Goal: Find specific page/section: Find specific page/section

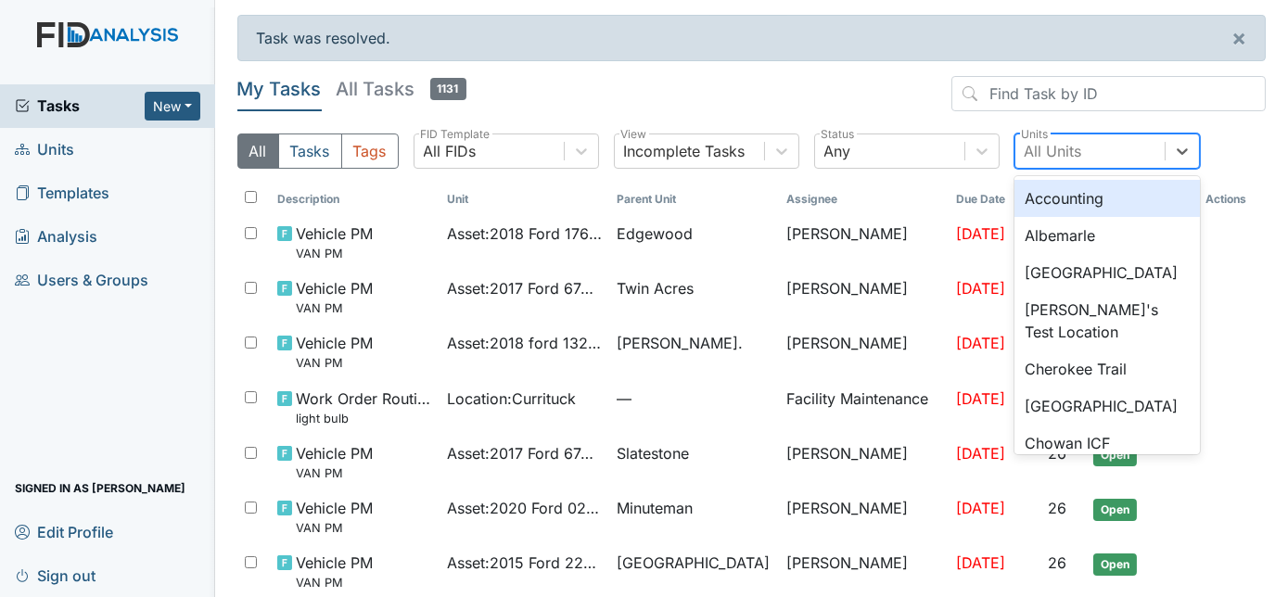
click at [1095, 153] on div "All Units" at bounding box center [1090, 150] width 149 height 33
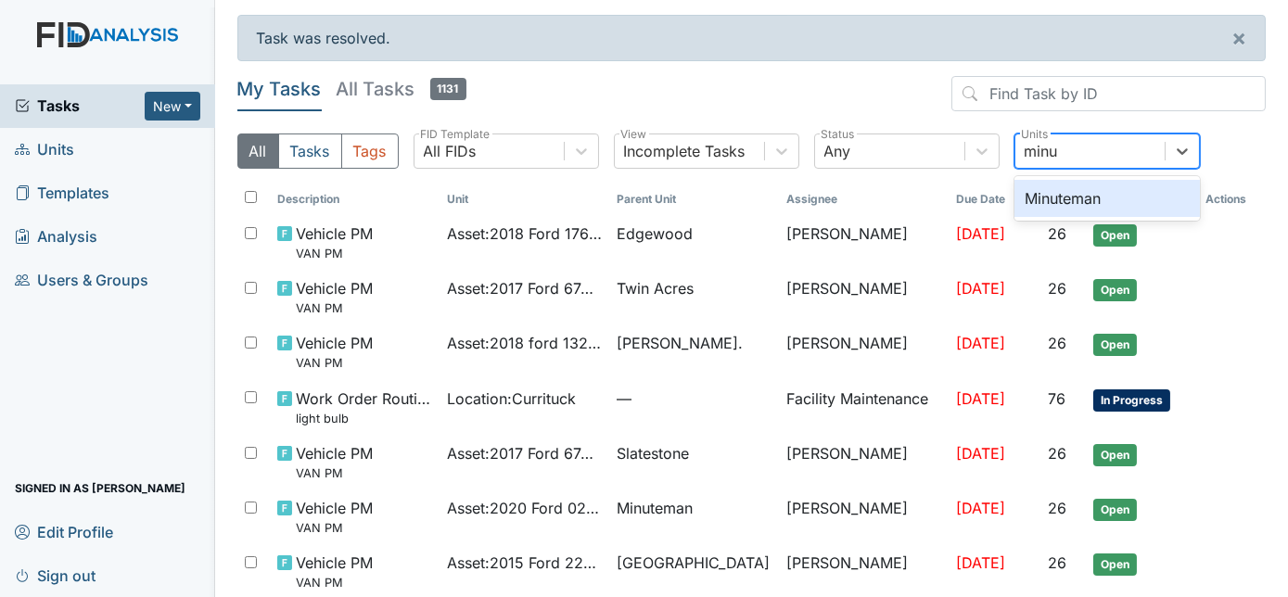
type input "minut"
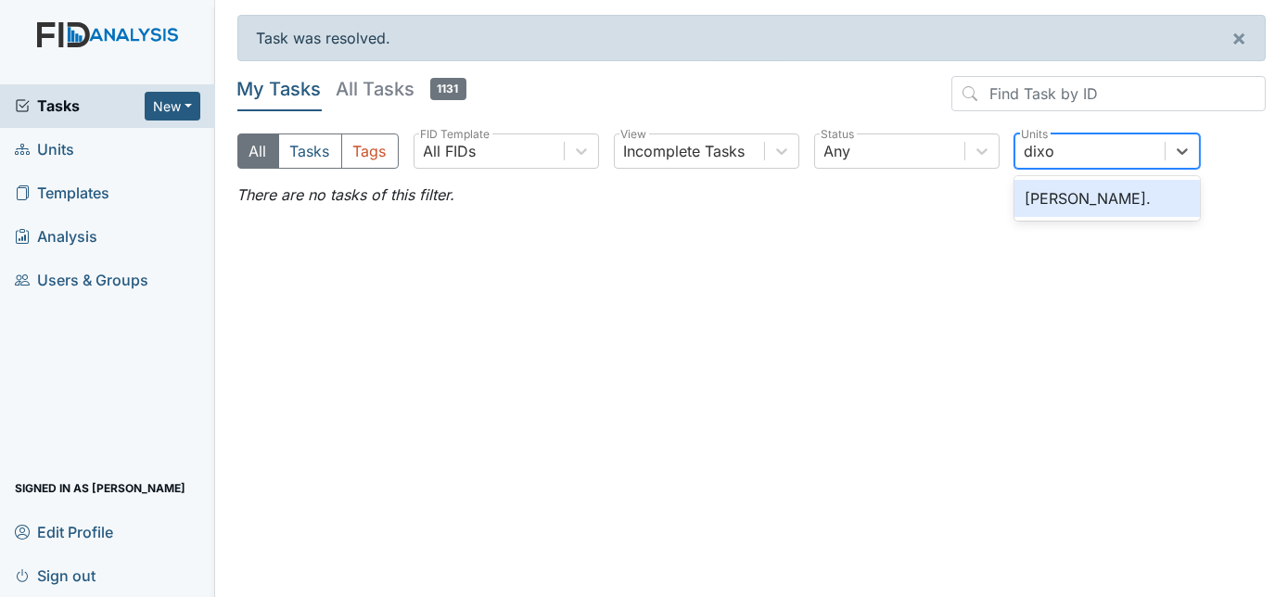
type input "dixon"
type input "edge"
type input "t"
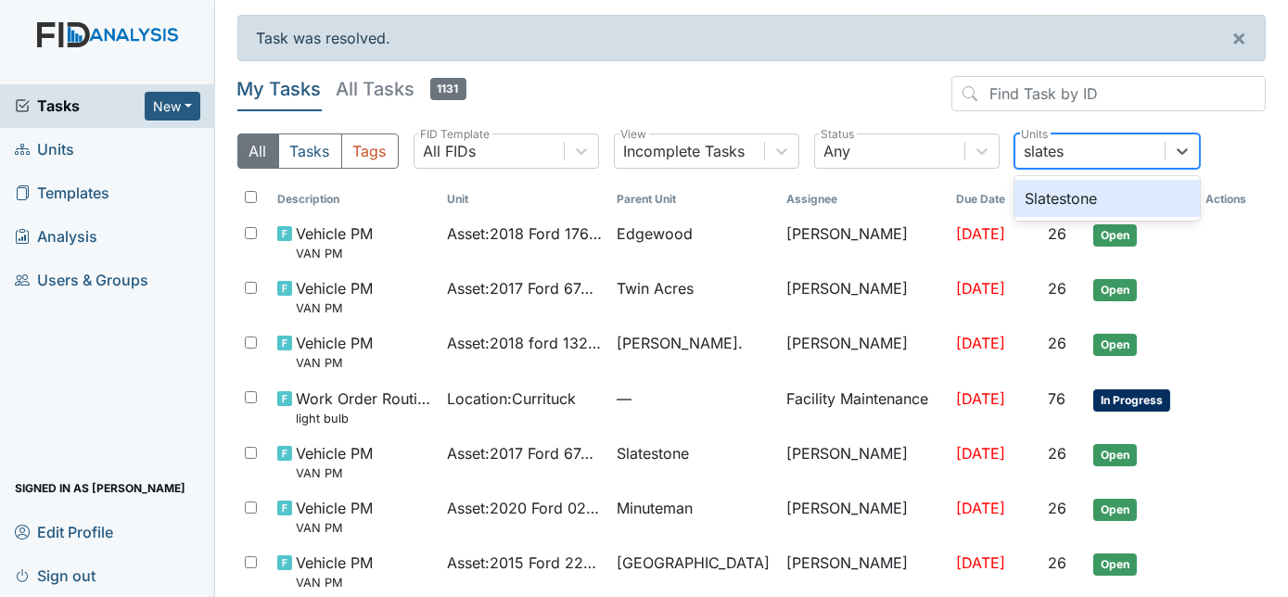
type input "slatest"
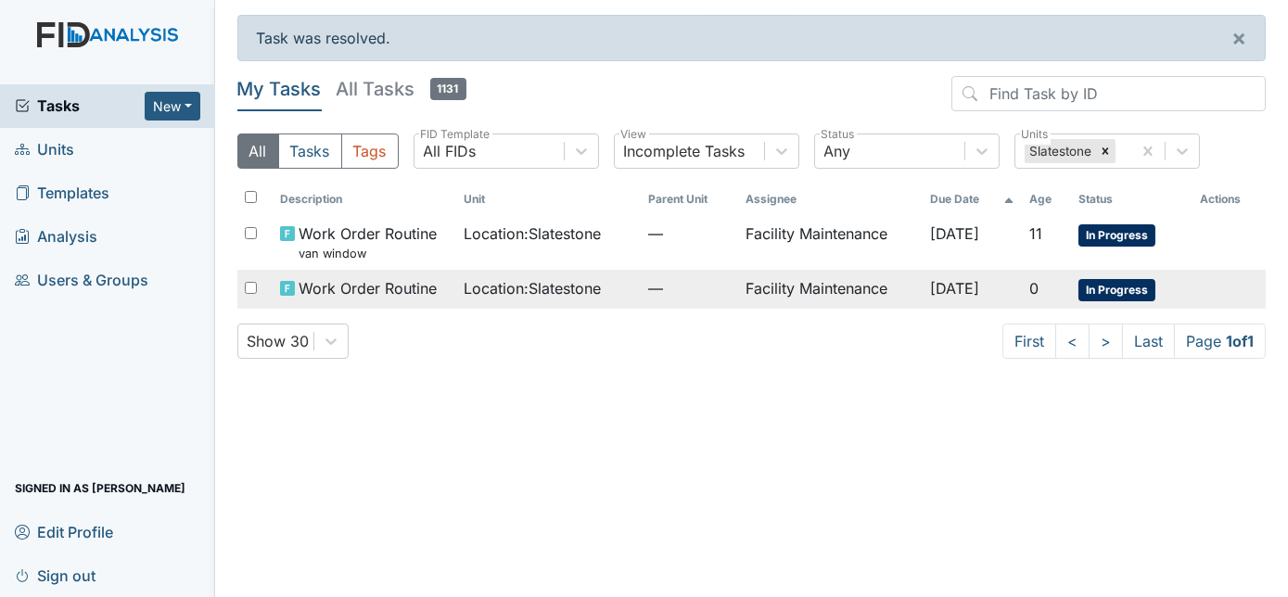
click at [751, 292] on td "Facility Maintenance" at bounding box center [830, 289] width 184 height 39
click at [756, 279] on td "Facility Maintenance" at bounding box center [830, 289] width 184 height 39
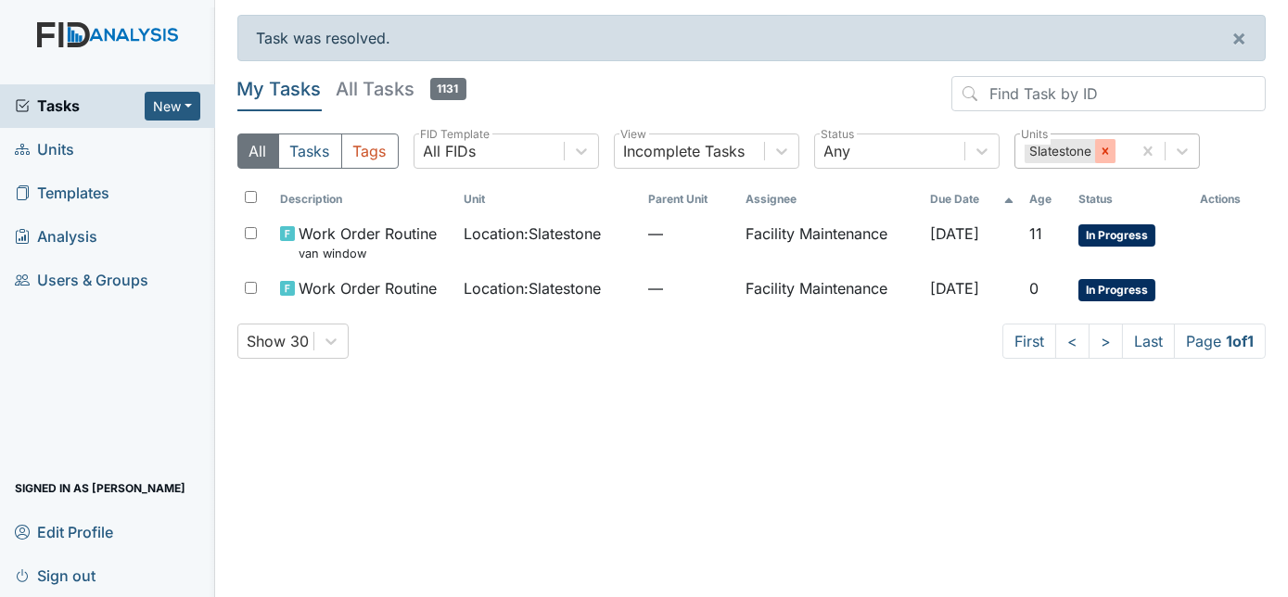
click at [1099, 151] on icon at bounding box center [1105, 151] width 13 height 13
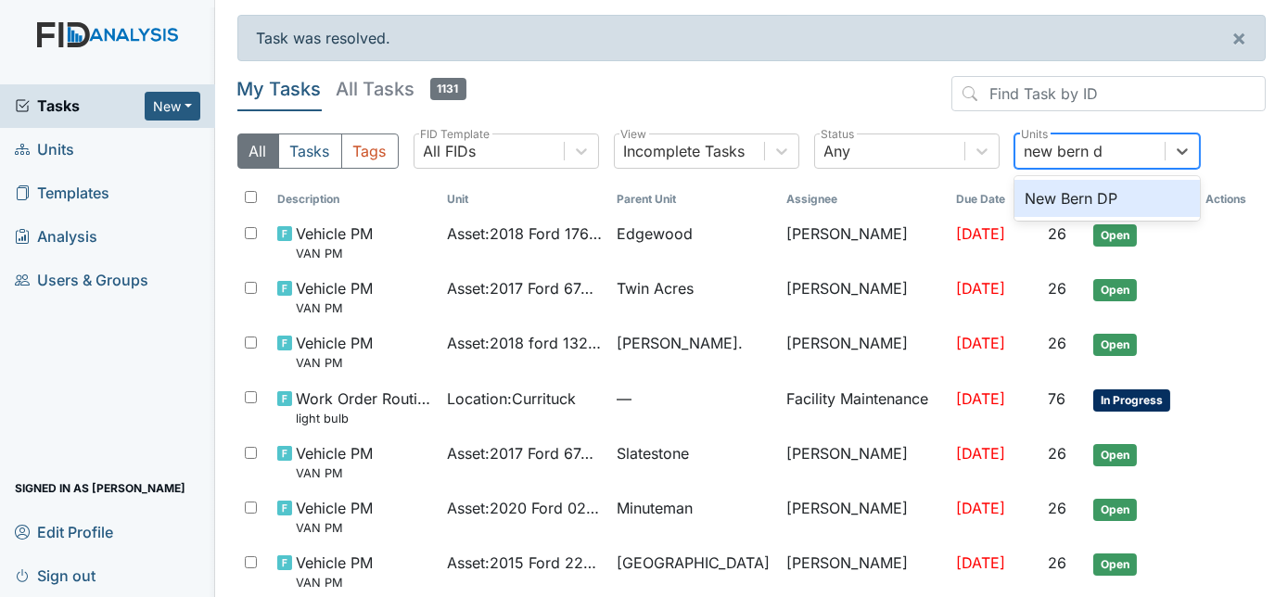
type input "new bern dp"
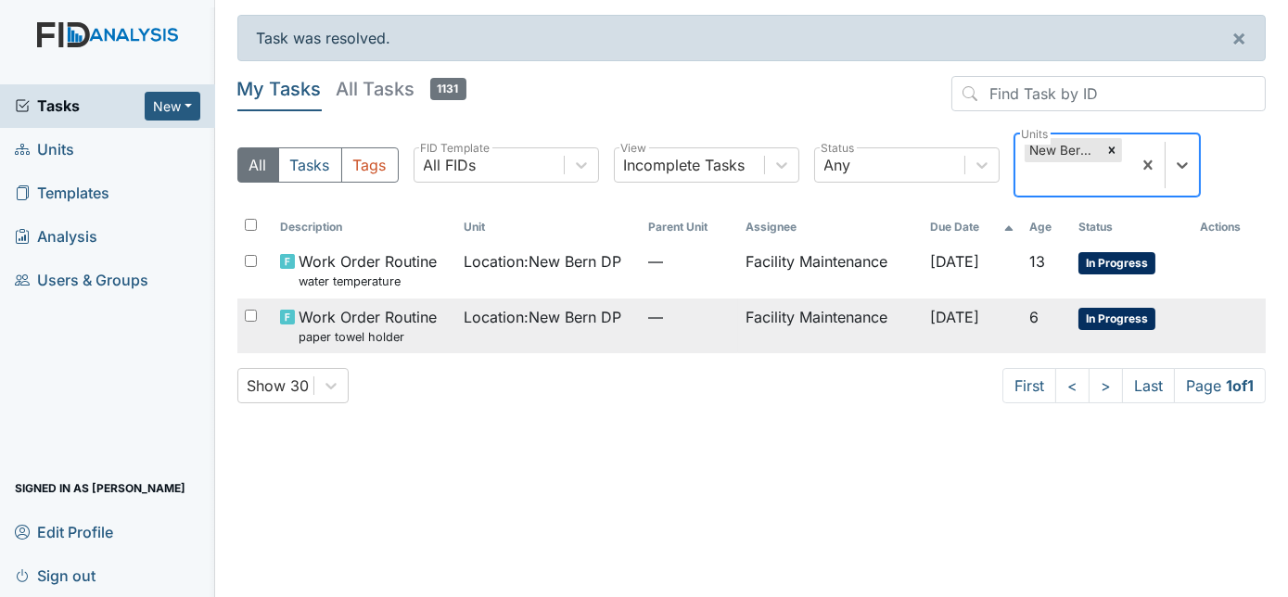
click at [665, 343] on td "—" at bounding box center [690, 326] width 98 height 55
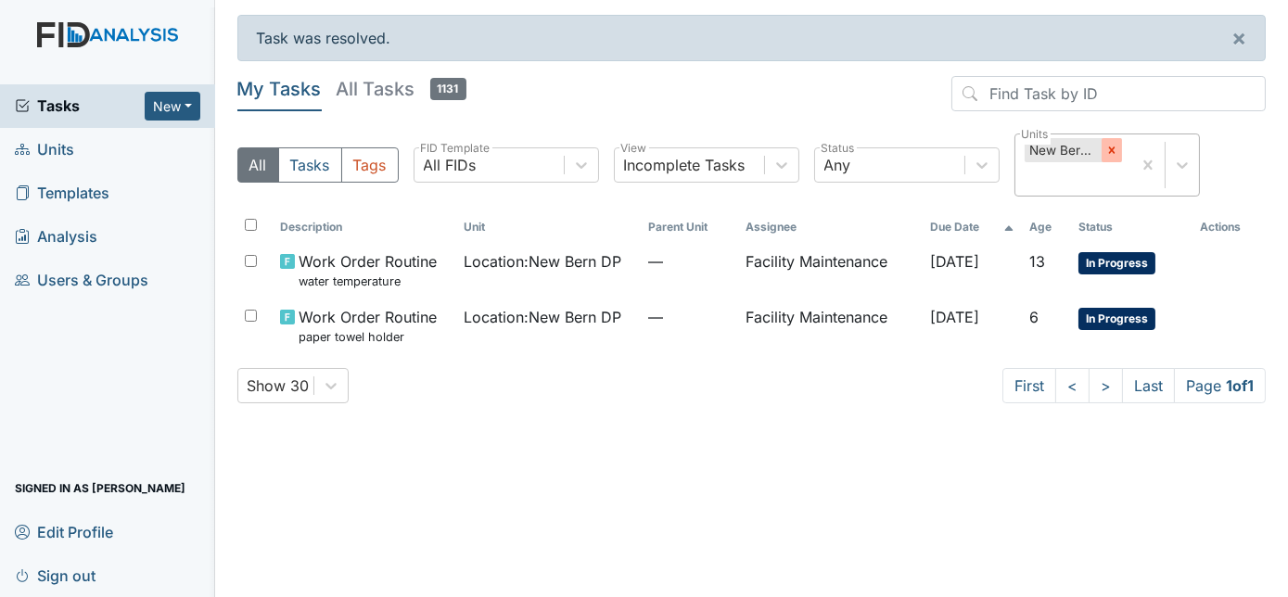
click at [1107, 156] on icon at bounding box center [1112, 150] width 13 height 13
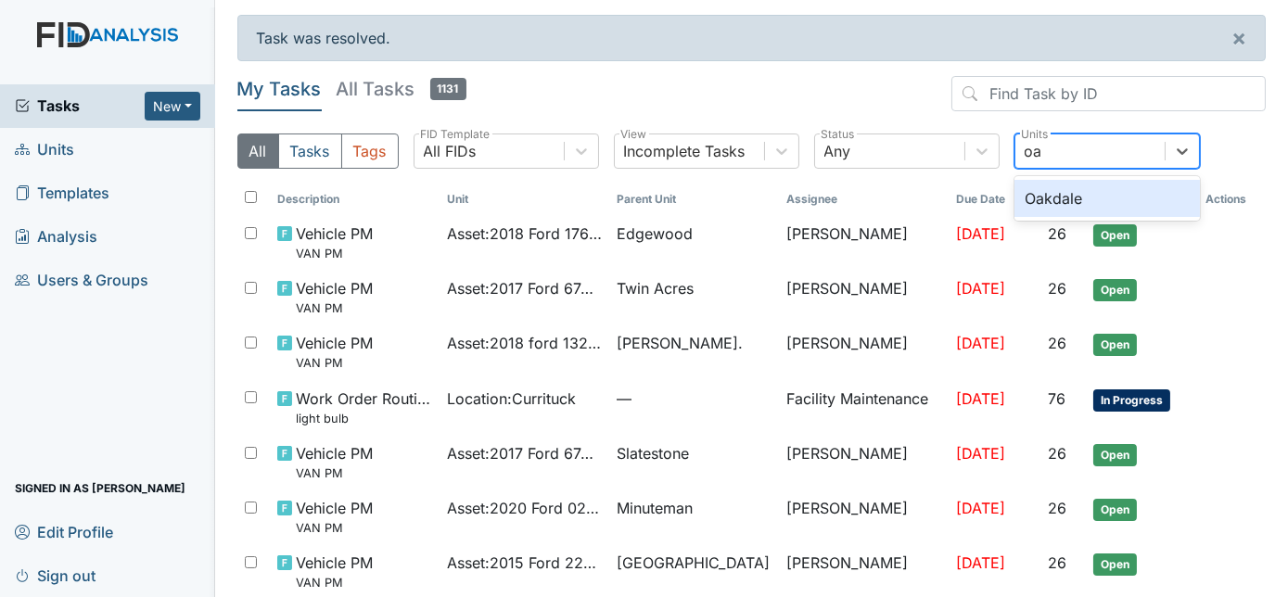
type input "oak"
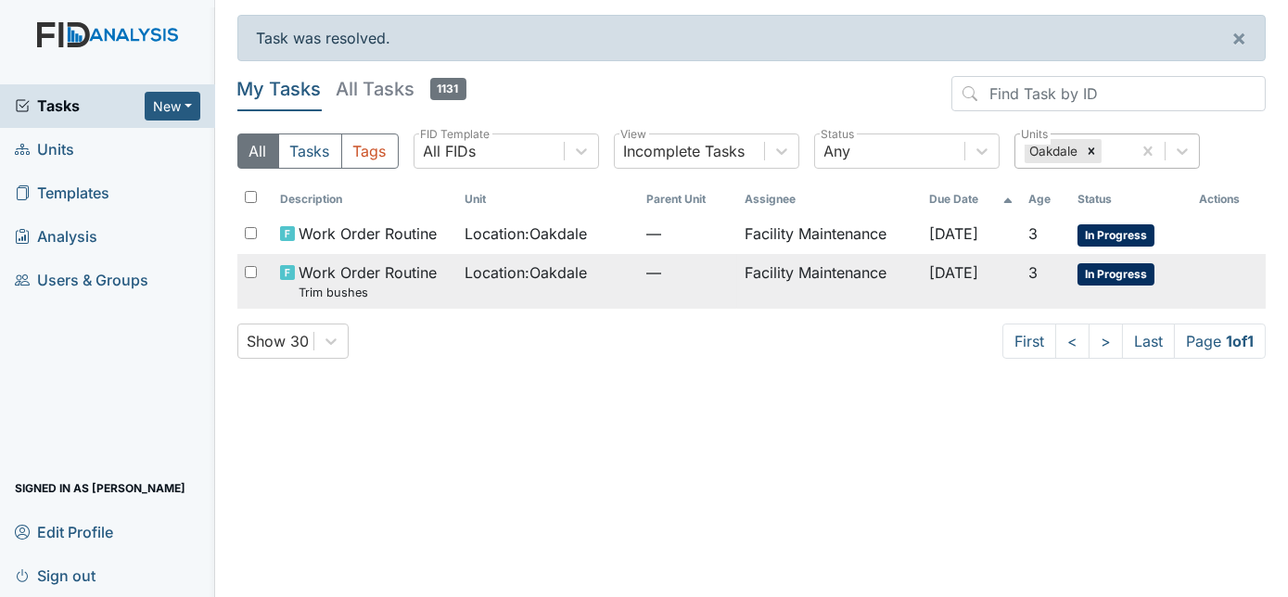
click at [744, 275] on td "Facility Maintenance" at bounding box center [829, 281] width 185 height 55
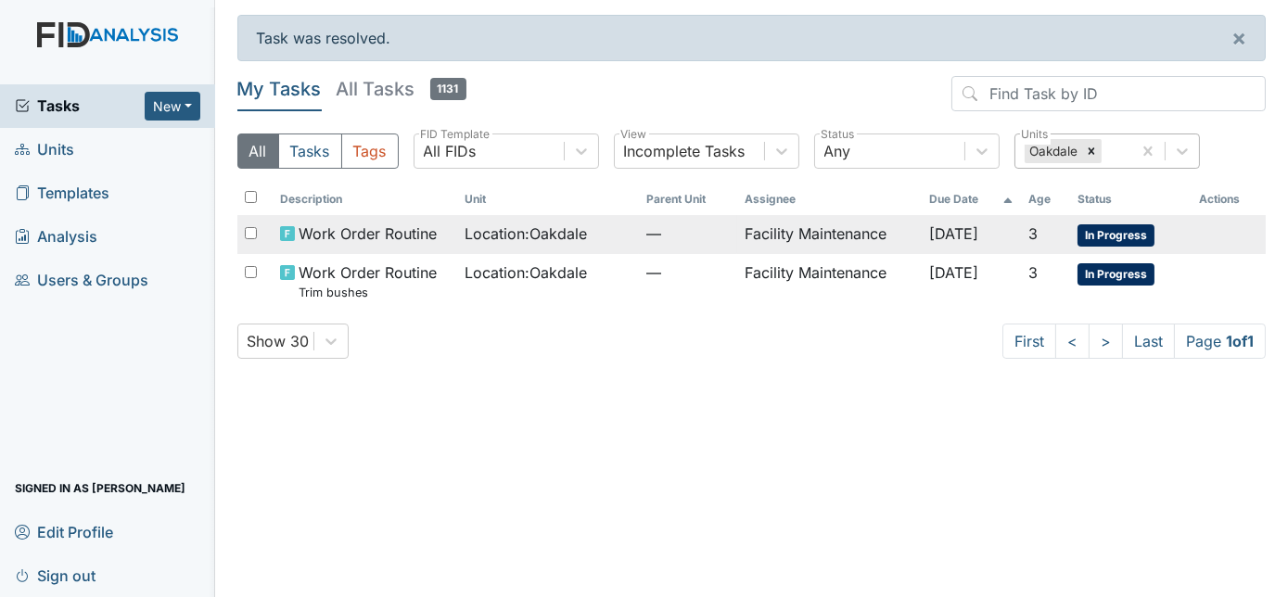
click at [595, 239] on div "Location : Oakdale" at bounding box center [548, 234] width 167 height 22
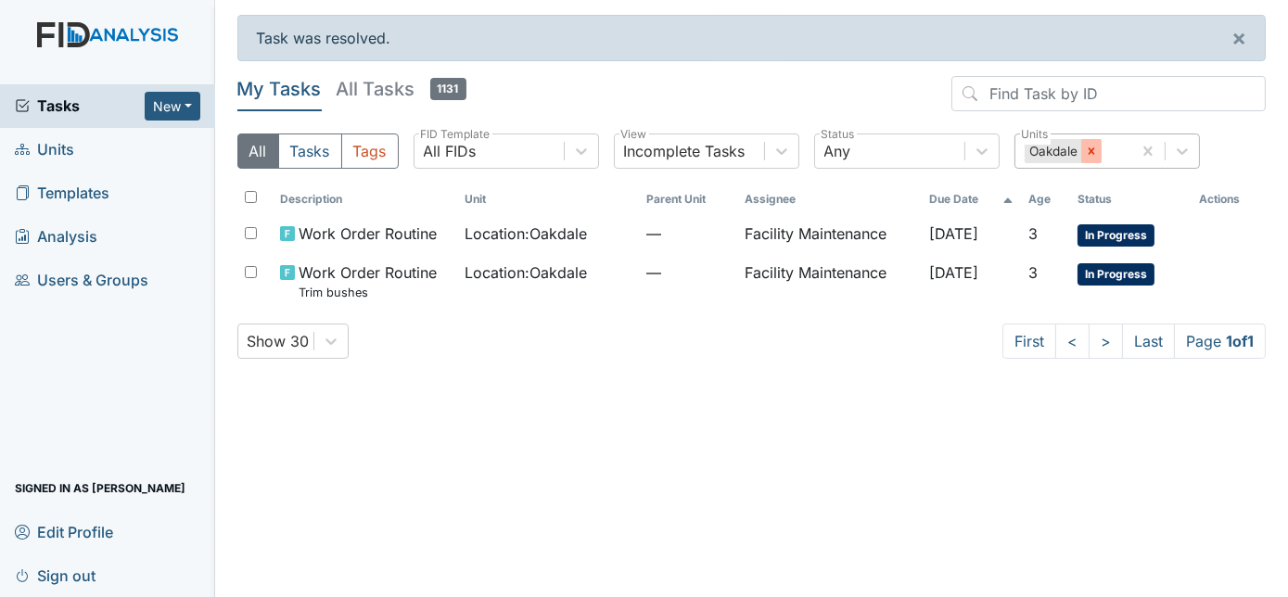
click at [1081, 160] on div at bounding box center [1091, 151] width 20 height 24
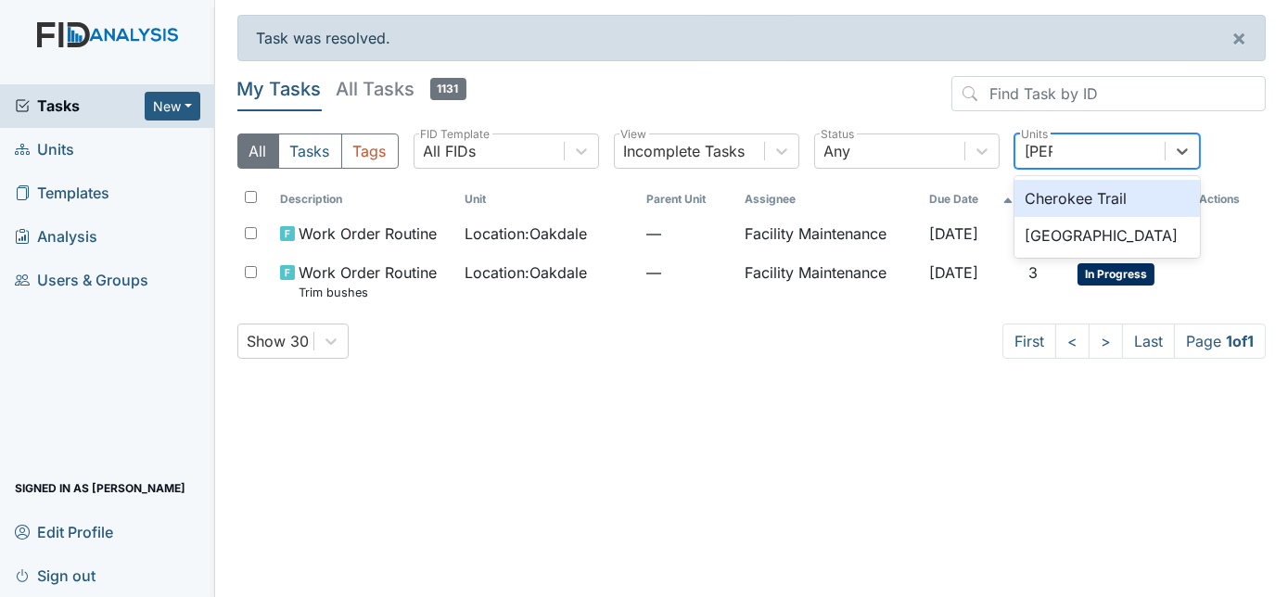
type input "cherr"
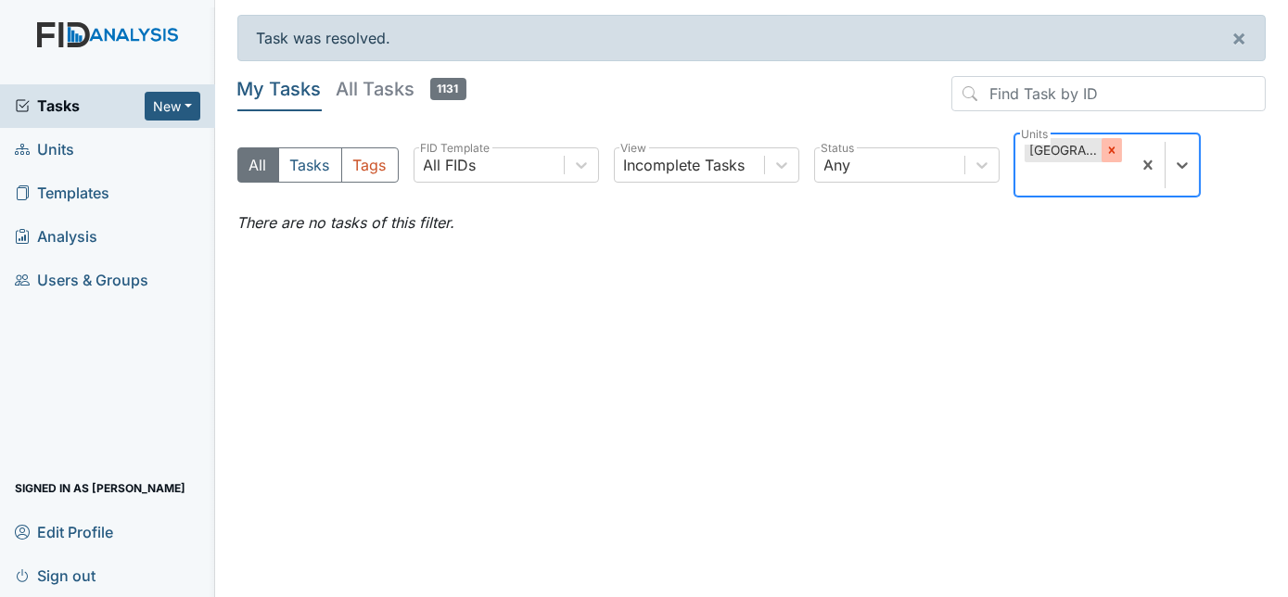
click at [1115, 156] on div at bounding box center [1112, 150] width 20 height 24
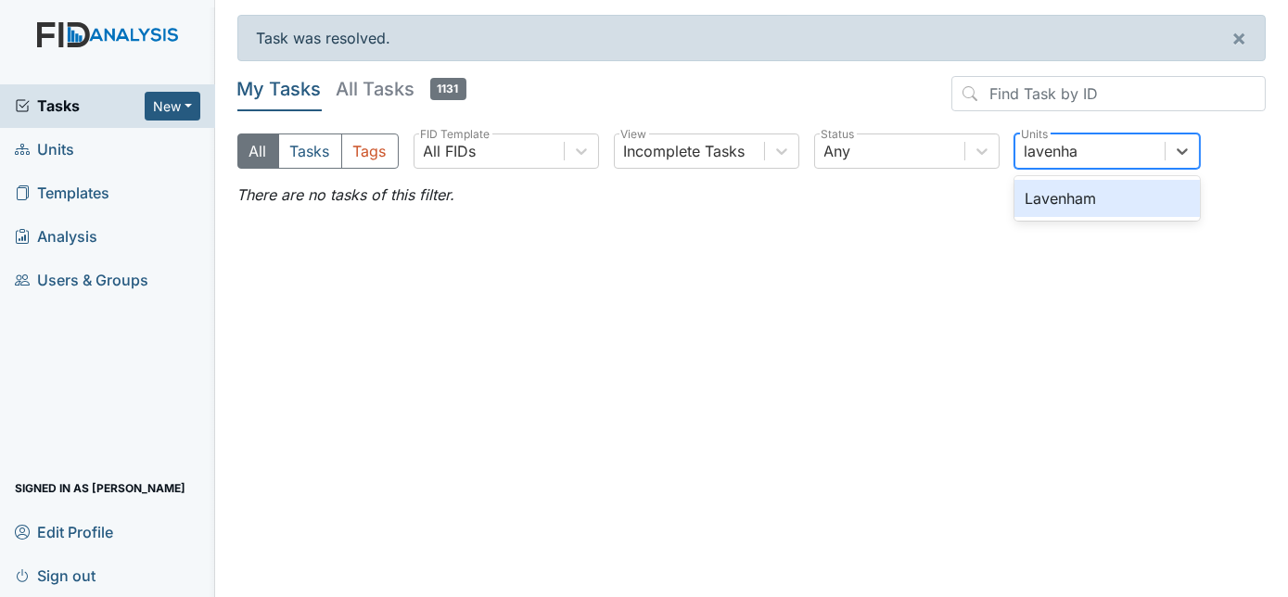
type input "lavenham"
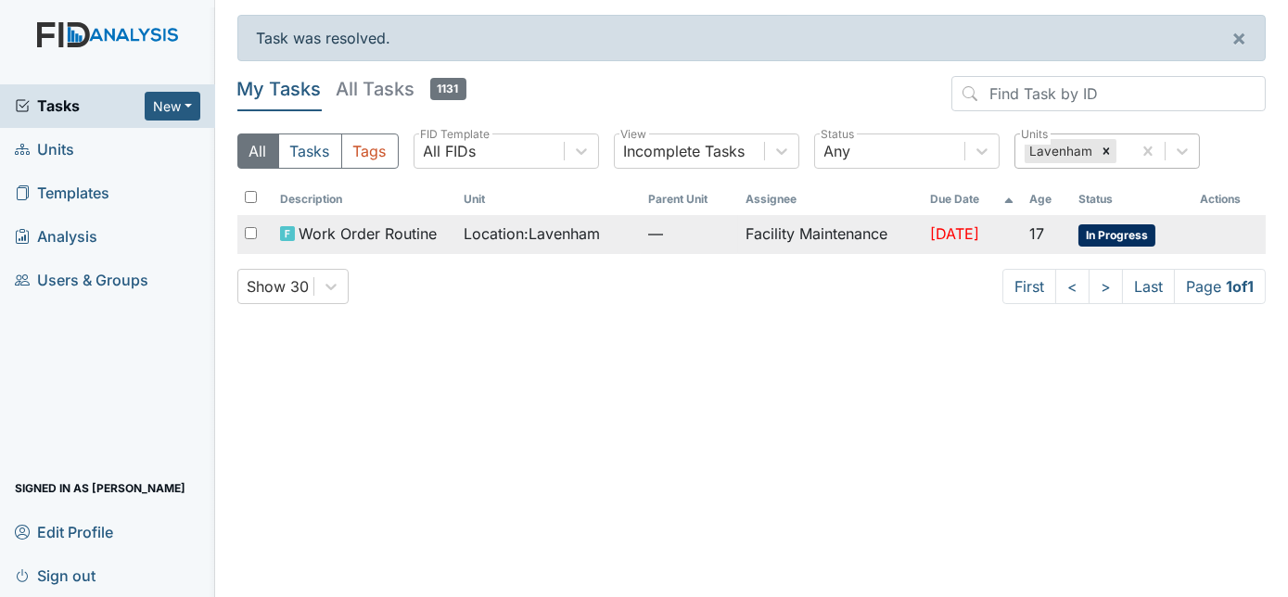
click at [739, 227] on td "Facility Maintenance" at bounding box center [830, 234] width 184 height 39
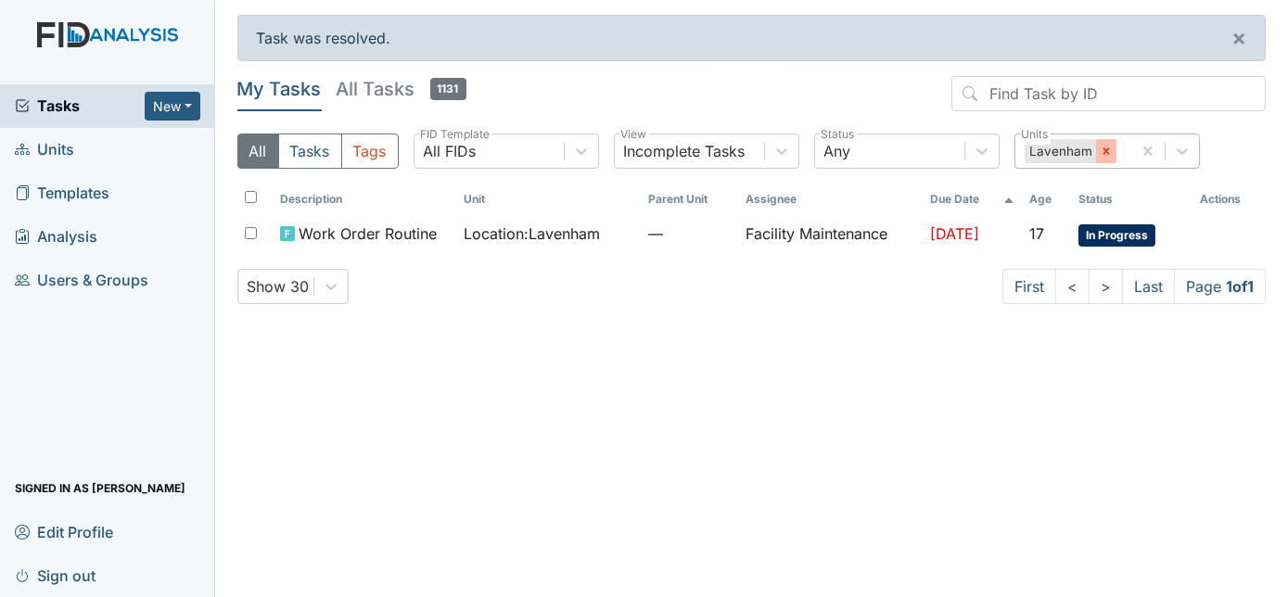
click at [1106, 153] on icon at bounding box center [1106, 150] width 6 height 6
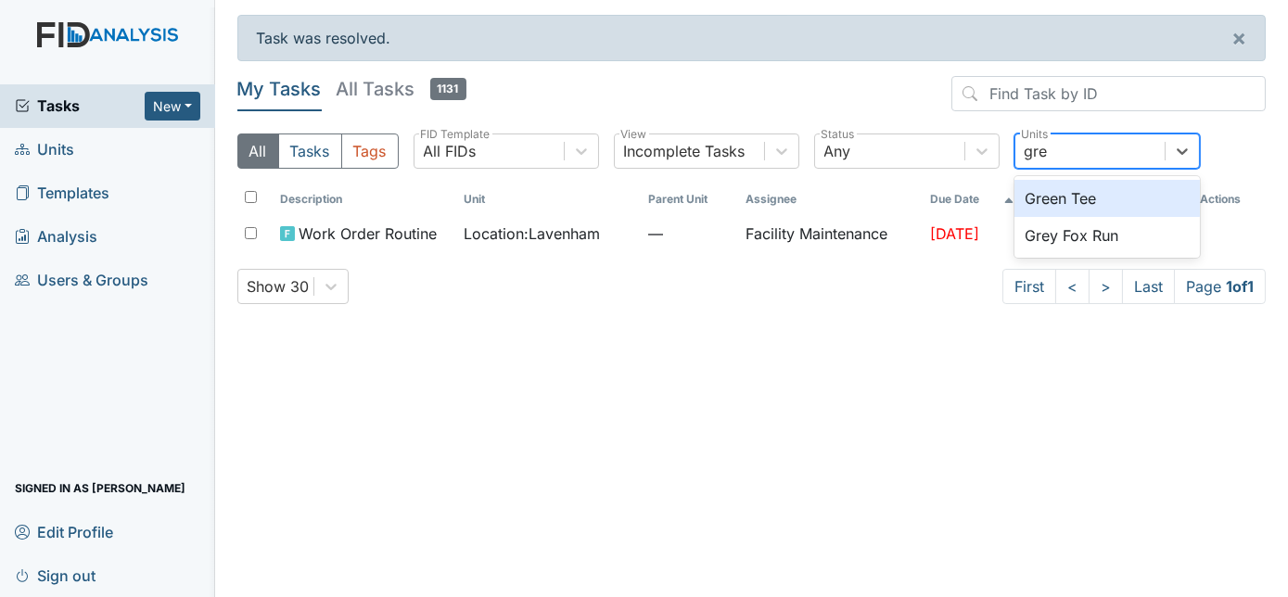
type input "grey"
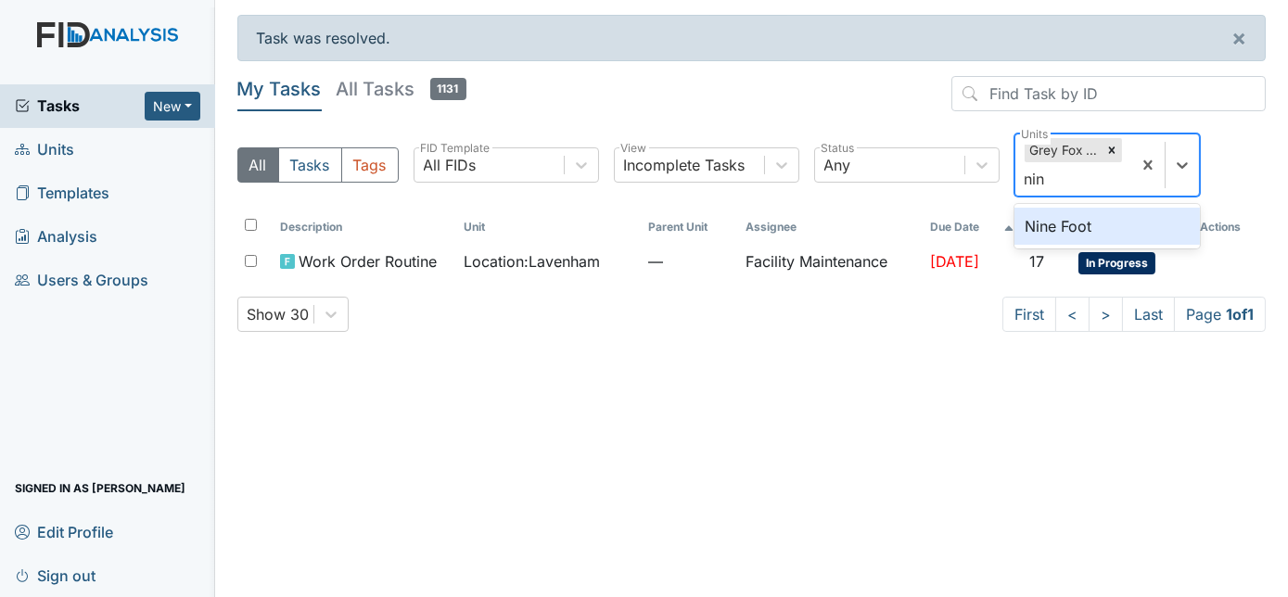
type input "nine"
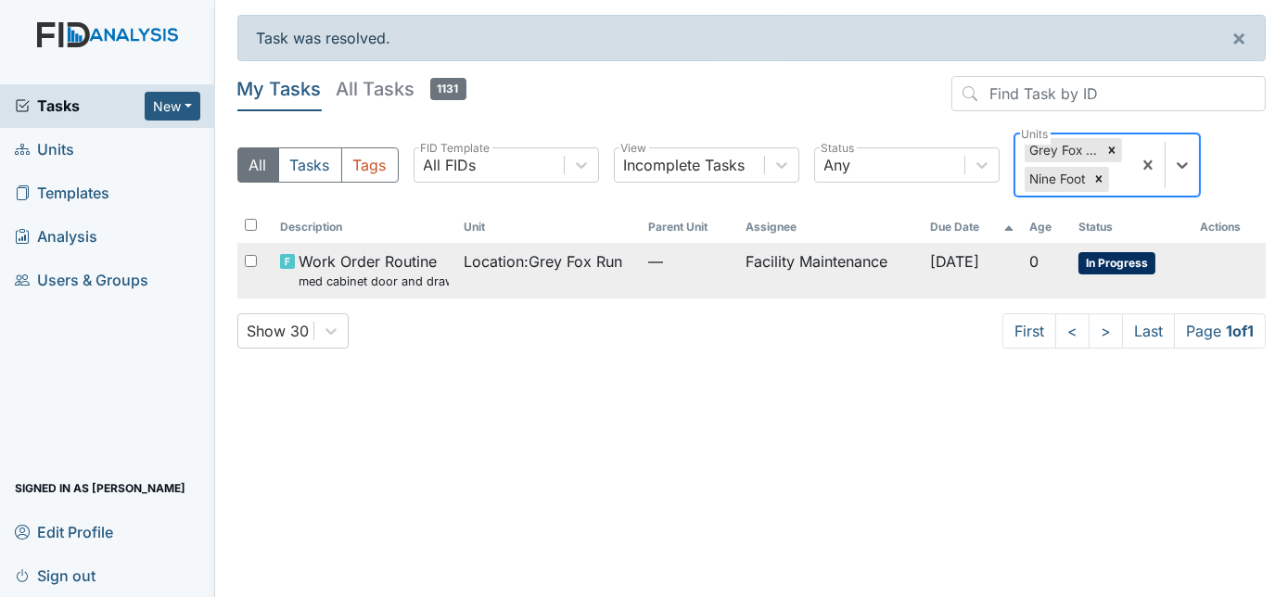
click at [773, 271] on td "Facility Maintenance" at bounding box center [830, 270] width 184 height 55
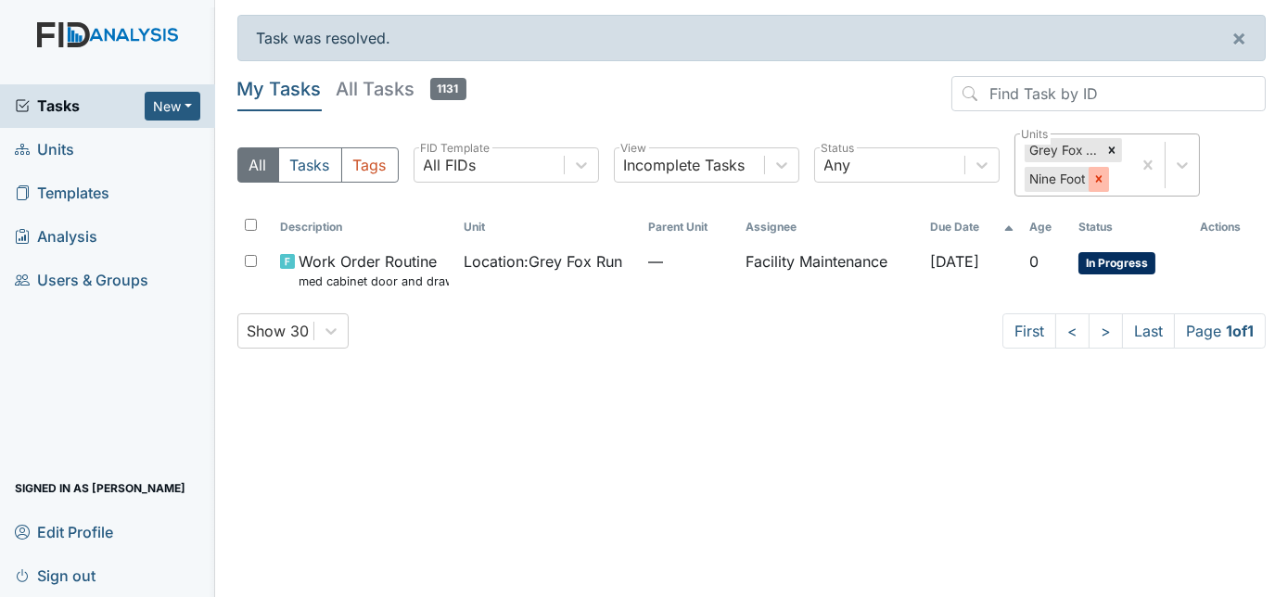
click at [1092, 180] on div at bounding box center [1099, 179] width 20 height 24
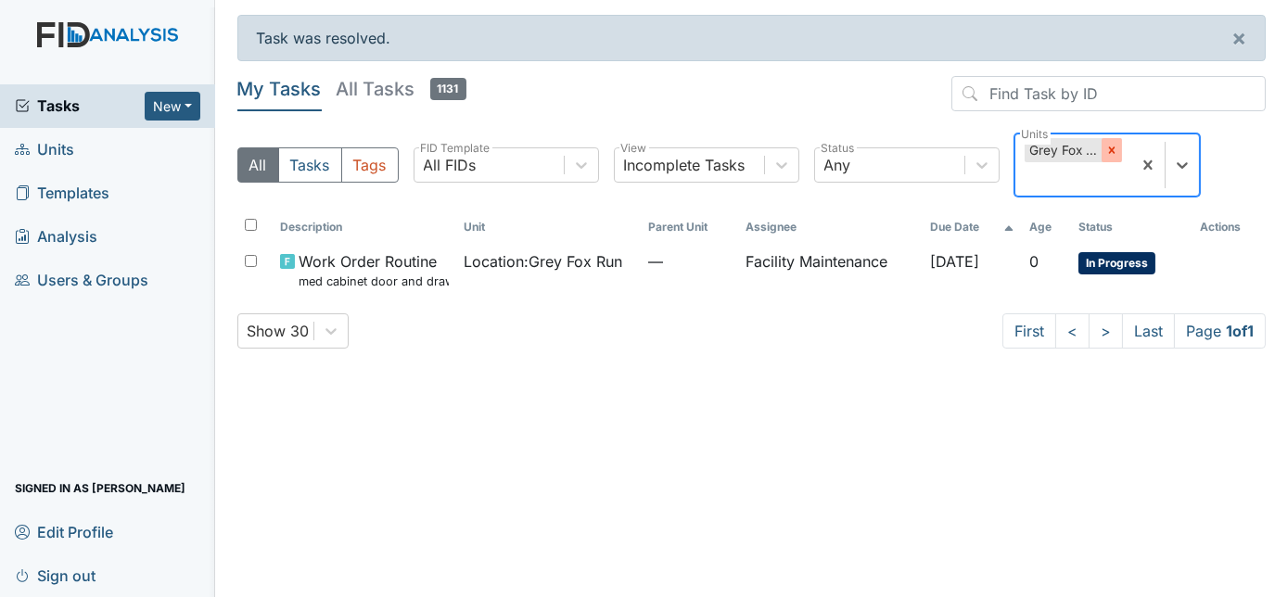
click at [1108, 153] on icon at bounding box center [1112, 150] width 13 height 13
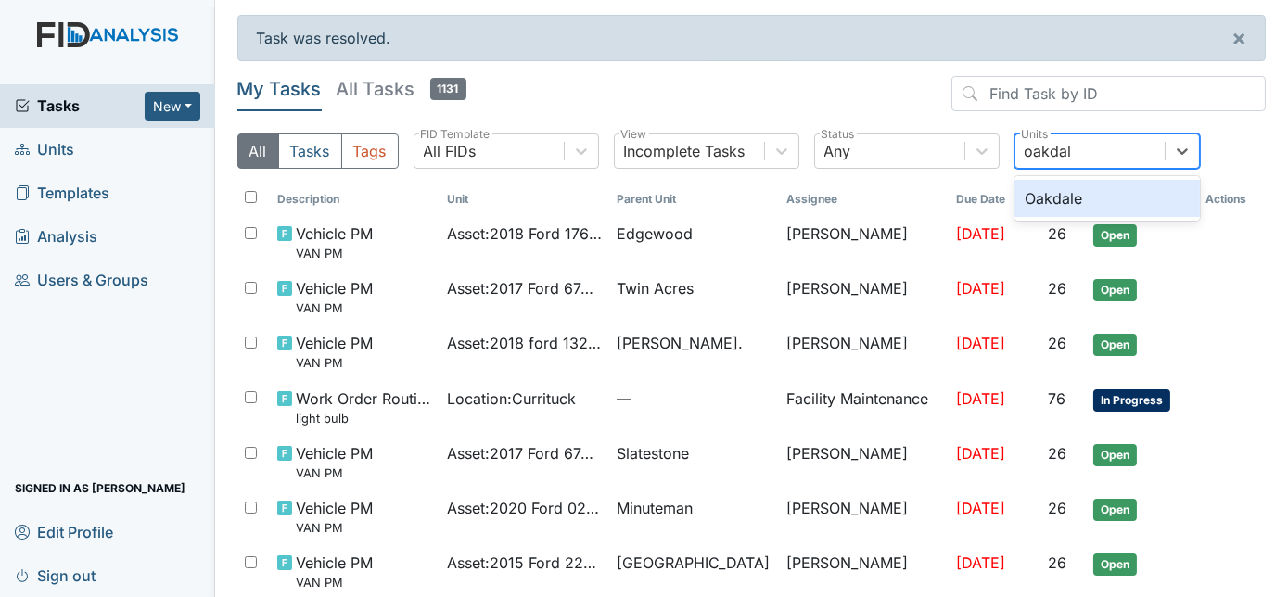
type input "oakdale"
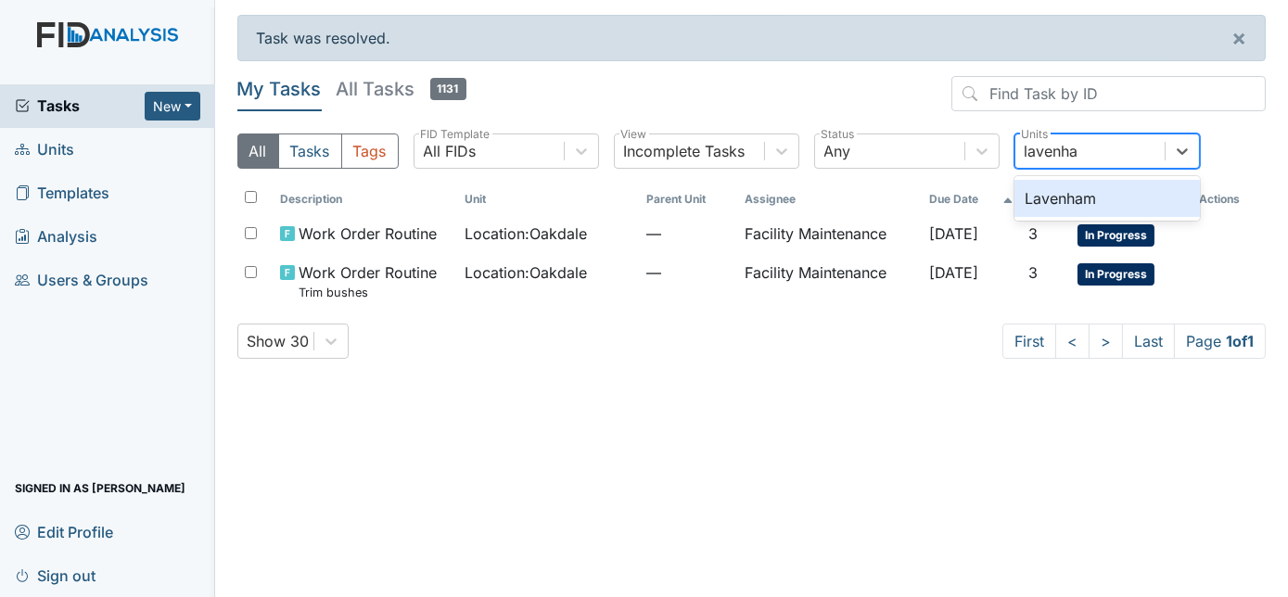
type input "lavenham"
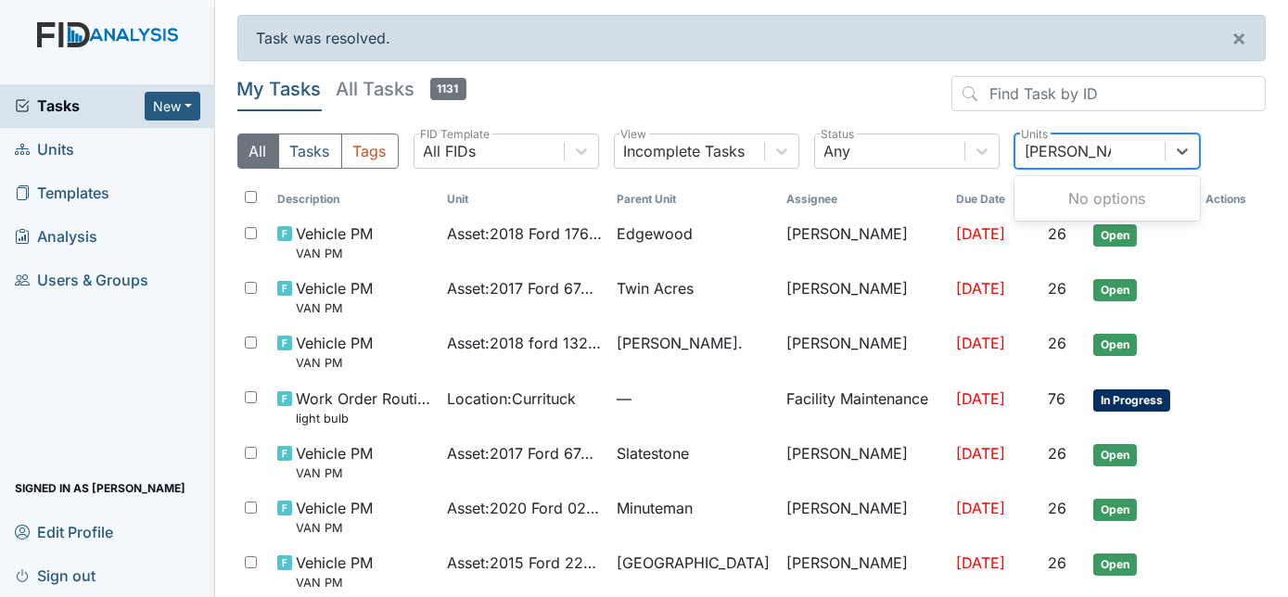
type input "new bern dp"
